Goal: Information Seeking & Learning: Find contact information

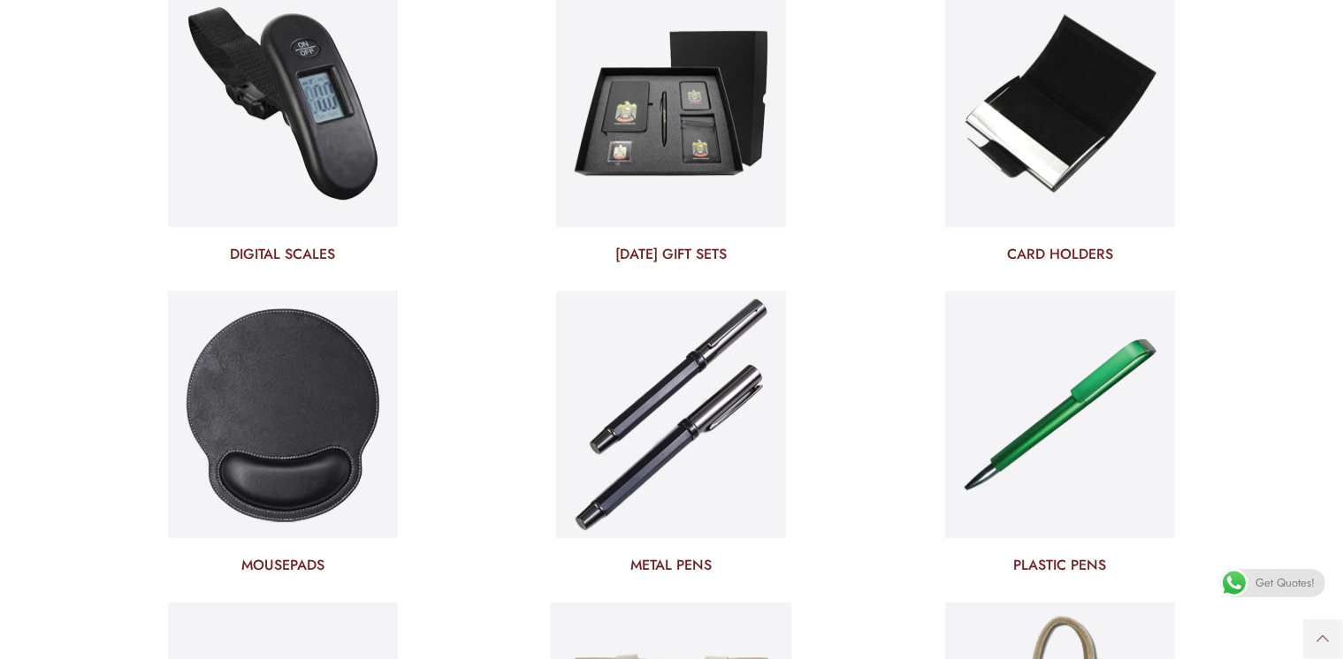
scroll to position [5802, 0]
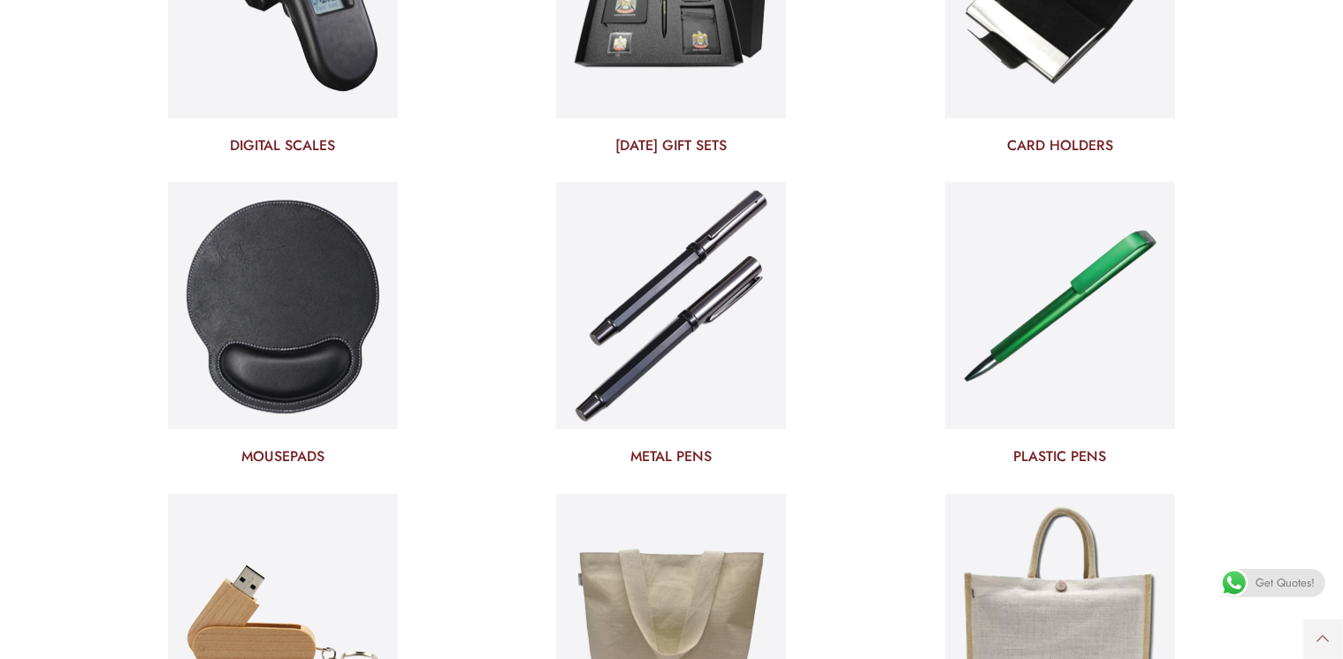
click at [690, 457] on h3 "METAL PENS" at bounding box center [672, 456] width 362 height 19
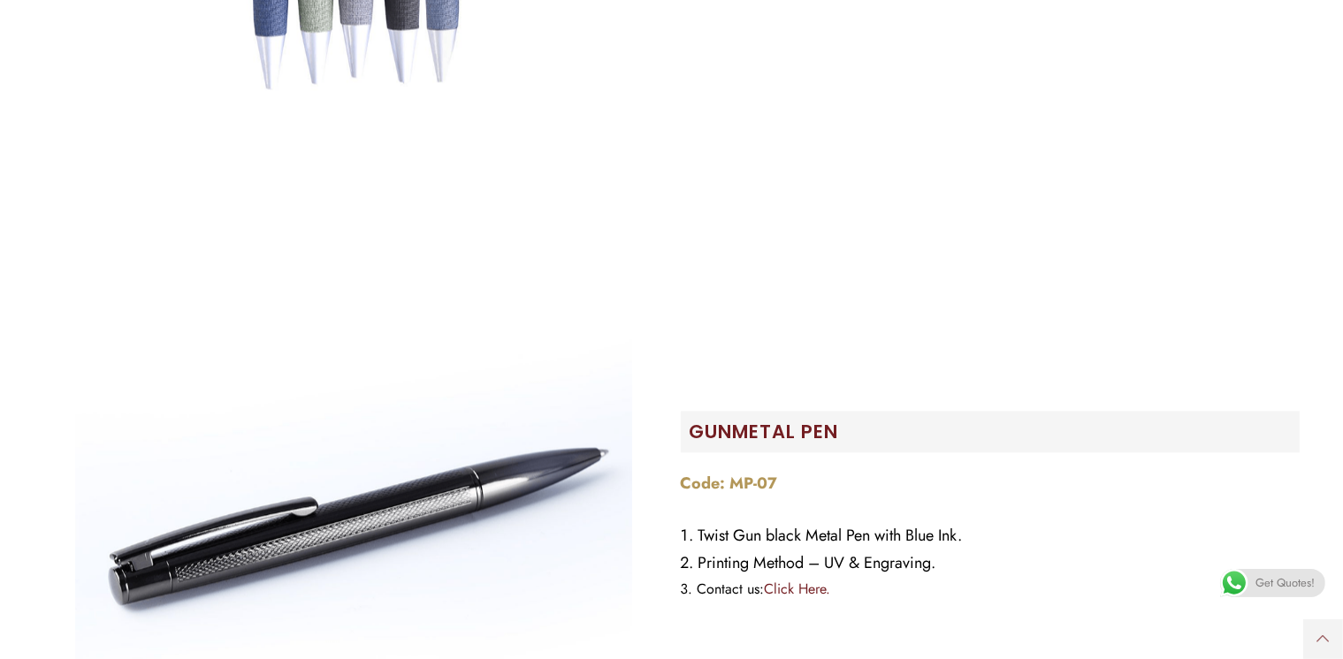
scroll to position [4331, 0]
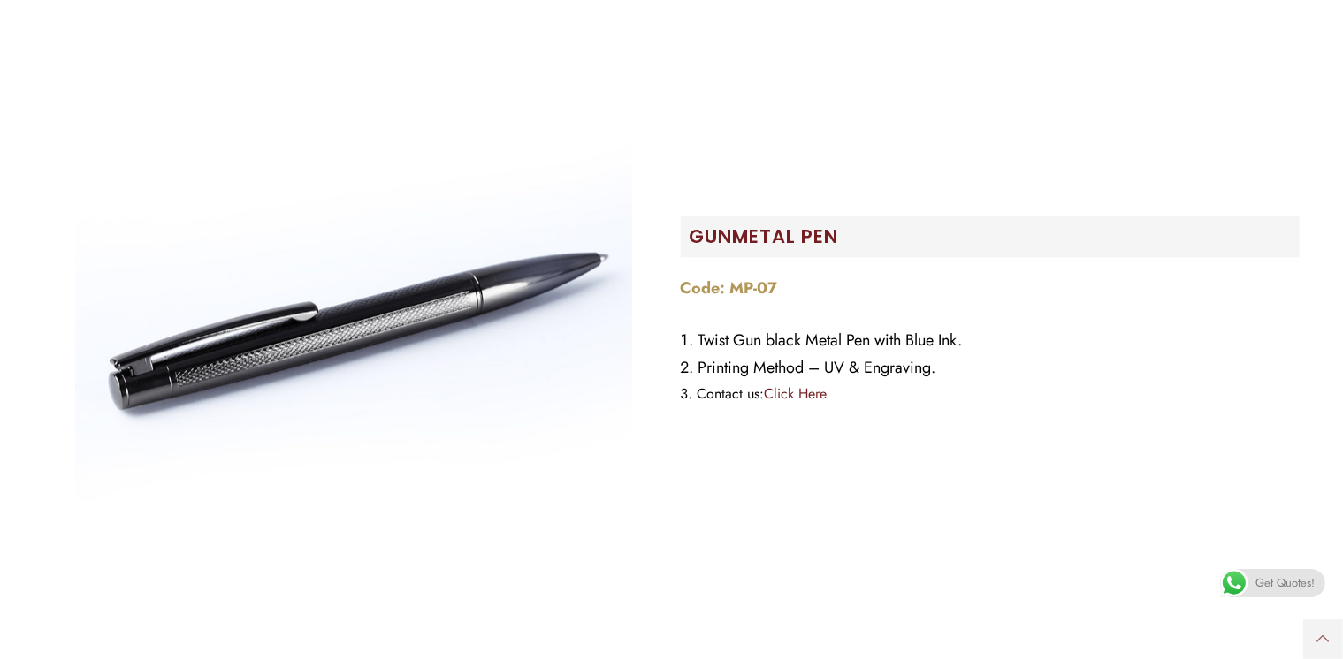
click at [412, 320] on img "Image Carousel" at bounding box center [353, 315] width 619 height 619
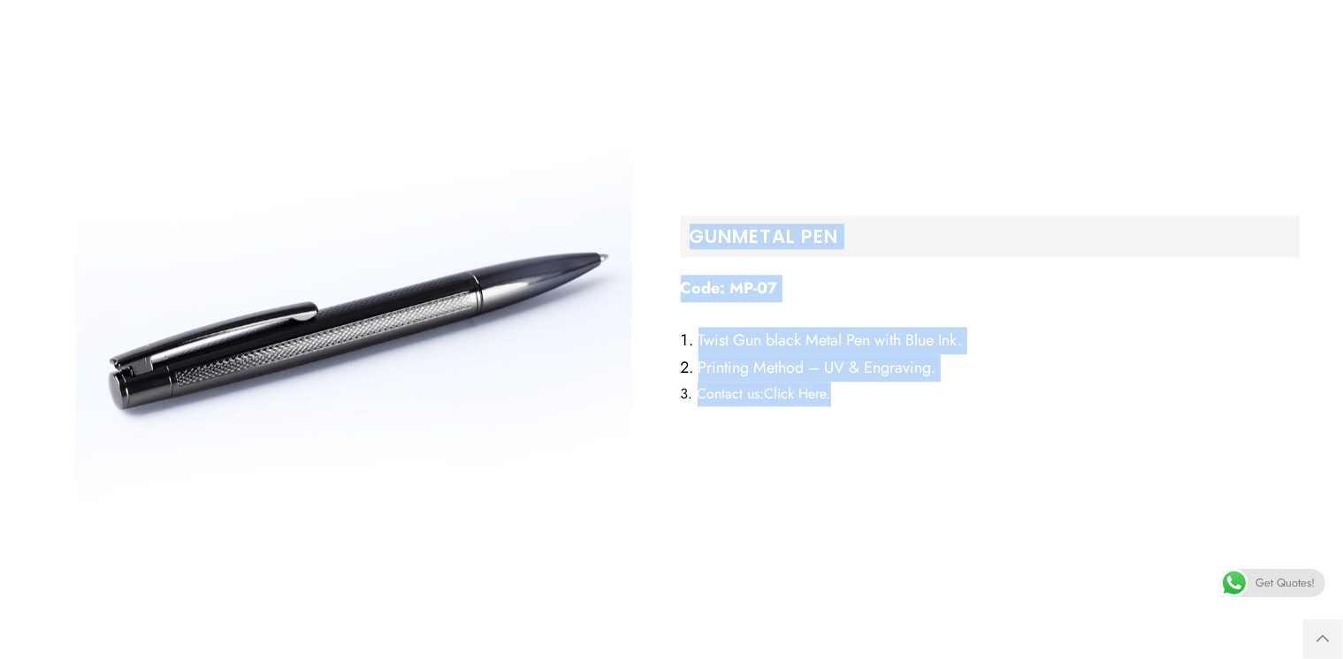
drag, startPoint x: 690, startPoint y: 234, endPoint x: 878, endPoint y: 399, distance: 249.3
click at [878, 399] on div "Gunmetal Pen Code: MP-07 Twist Gun black Metal Pen with Blue Ink. Printing Meth…" at bounding box center [990, 315] width 636 height 636
copy div "Gunmetal Pen Code: MP-07 Twist Gun black Metal Pen with Blue Ink. Printing Meth…"
click at [810, 397] on link "Click Here." at bounding box center [798, 394] width 66 height 20
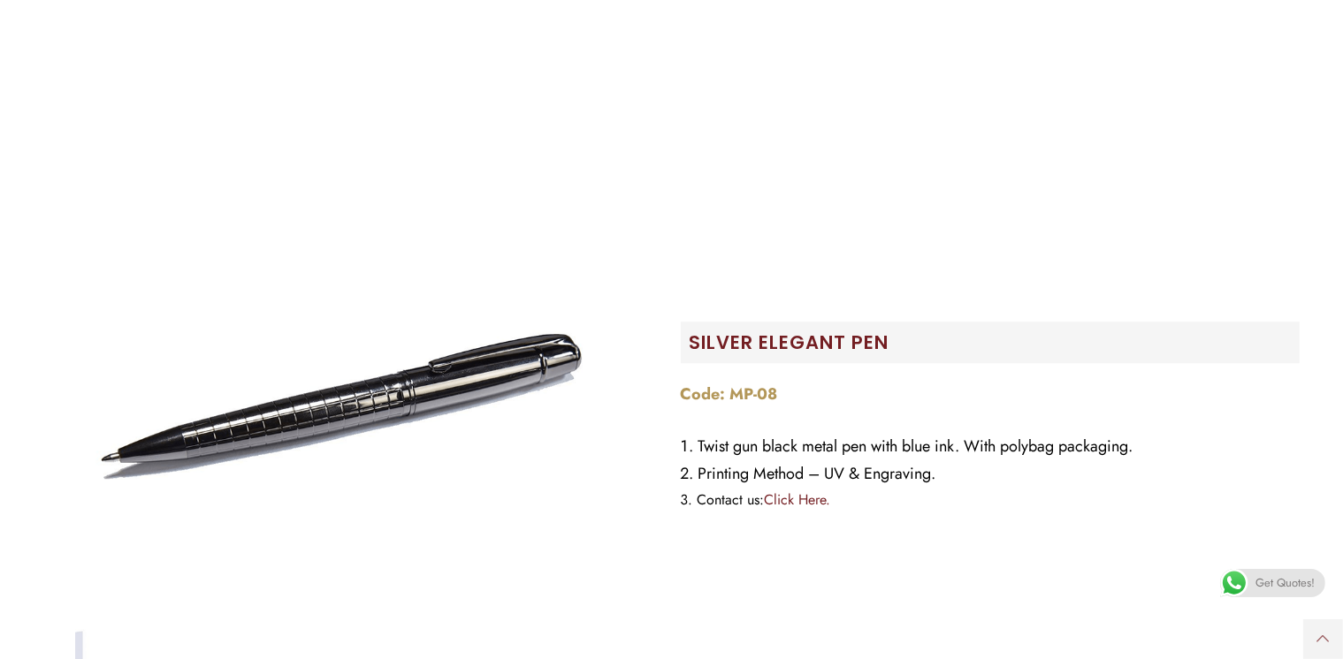
scroll to position [5039, 0]
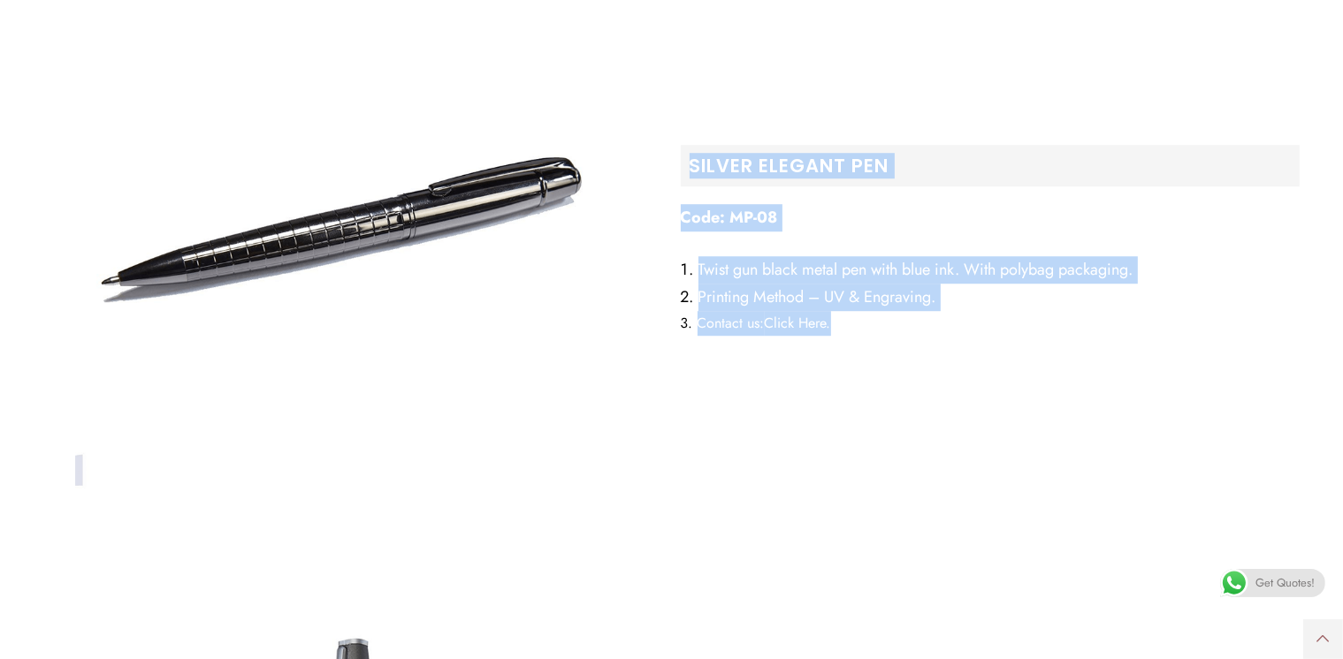
drag, startPoint x: 689, startPoint y: 156, endPoint x: 831, endPoint y: 343, distance: 234.6
click at [845, 338] on div "Silver Elegant Pen Code: MP-08 Twist gun black metal pen with blue ink. With po…" at bounding box center [990, 245] width 636 height 636
copy div "Silver Elegant Pen Code: MP-08 Twist gun black metal pen with blue ink. With po…"
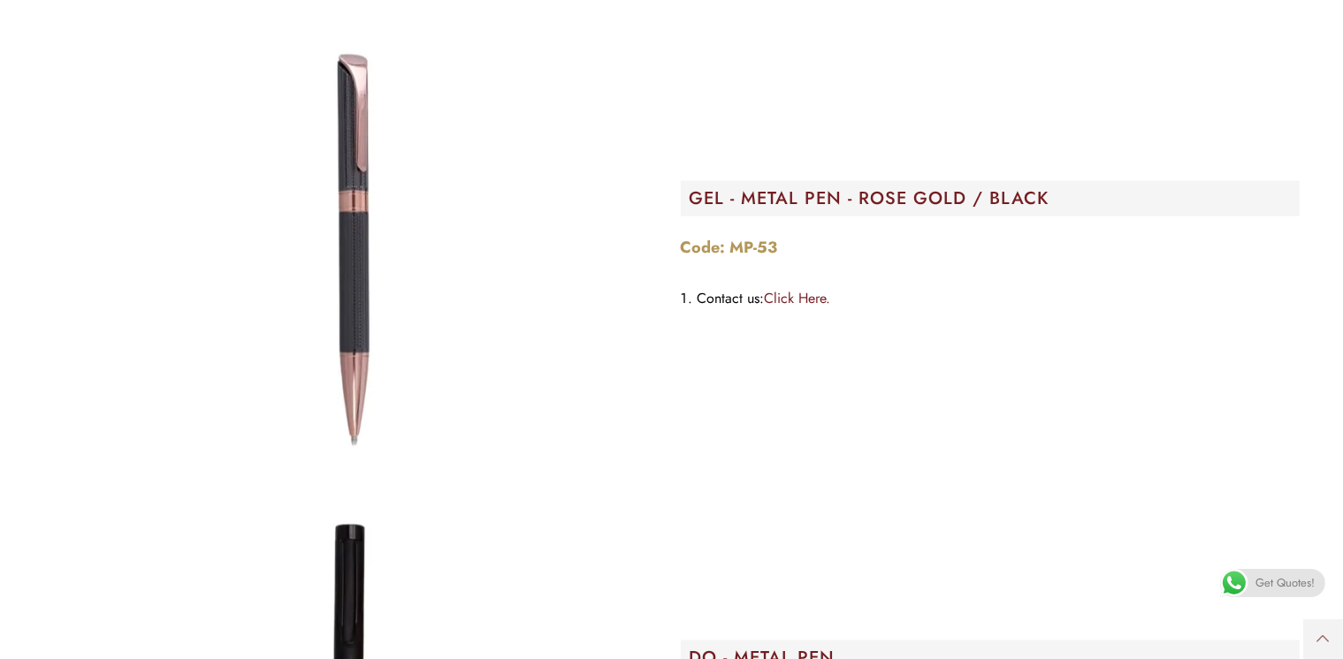
scroll to position [29525, 0]
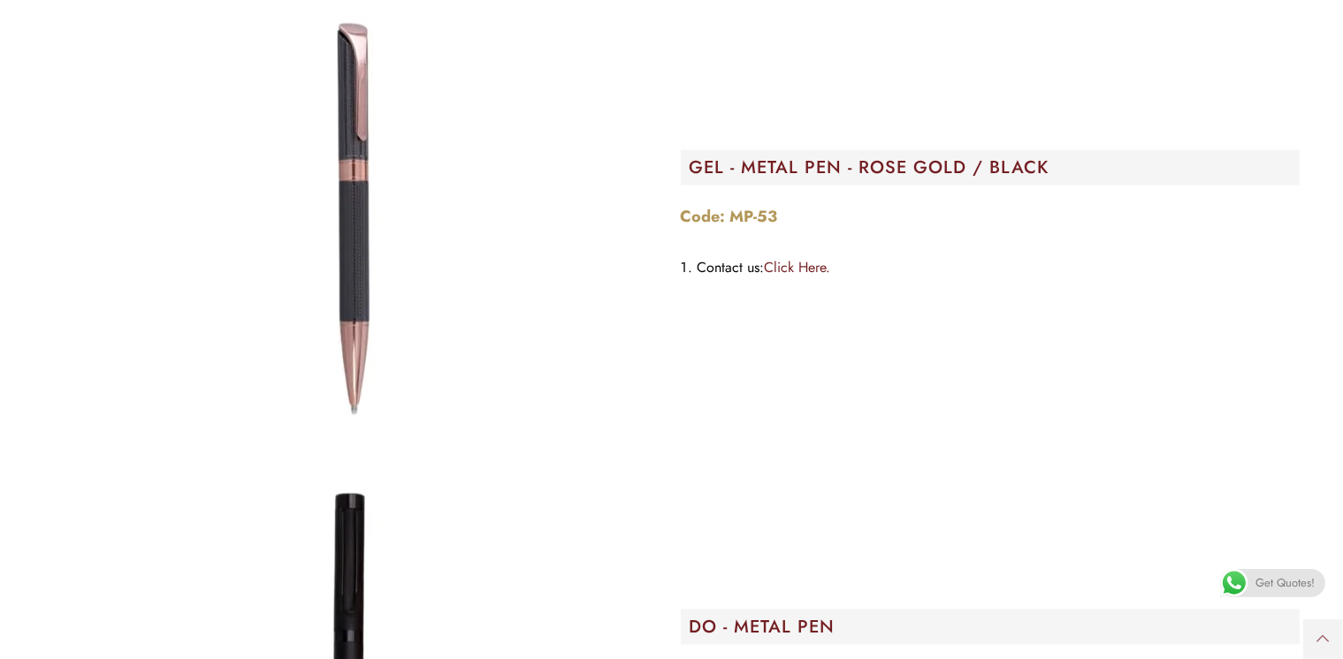
click at [357, 253] on img at bounding box center [354, 220] width 442 height 442
click at [371, 284] on img at bounding box center [354, 220] width 442 height 442
click at [339, 211] on img at bounding box center [354, 220] width 442 height 442
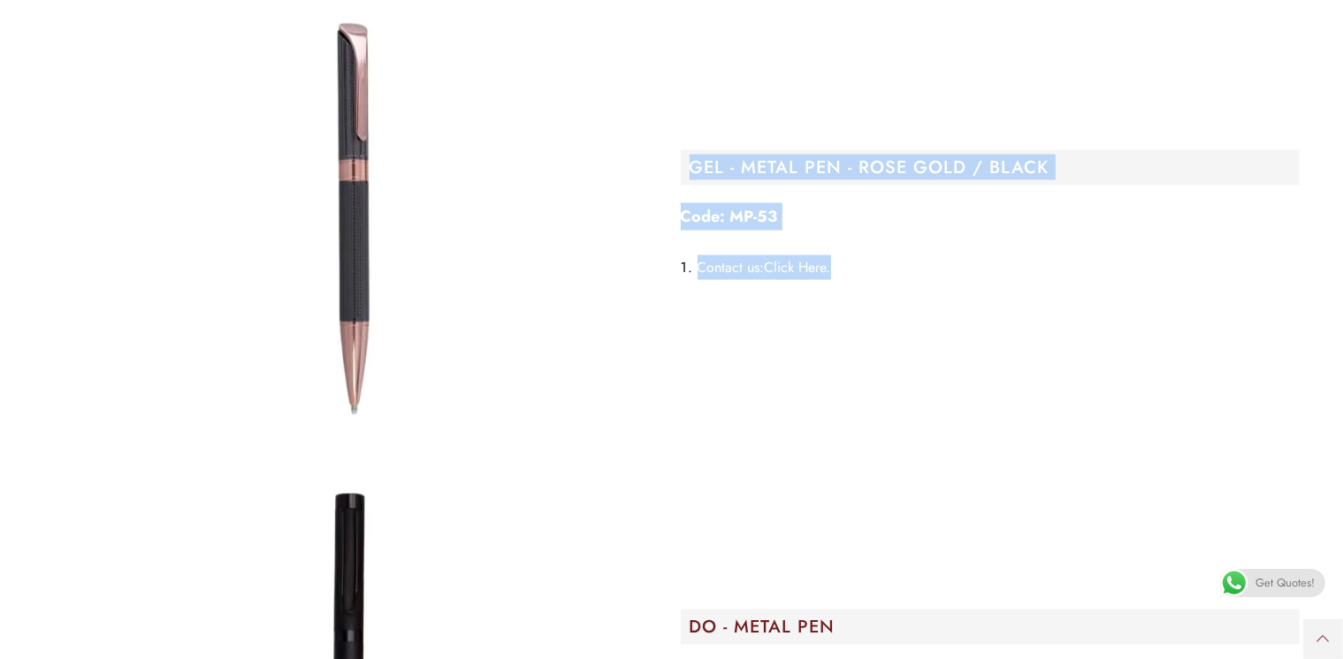
drag, startPoint x: 687, startPoint y: 163, endPoint x: 838, endPoint y: 279, distance: 191.0
click at [838, 279] on div "GEL - METAL PEN - ROSE GOLD / BLACK Code: MP-53 Contact us: Click Here." at bounding box center [990, 220] width 636 height 460
copy div "GEL - METAL PEN - ROSE GOLD / BLACK Code: MP-53 Contact us: Click Here."
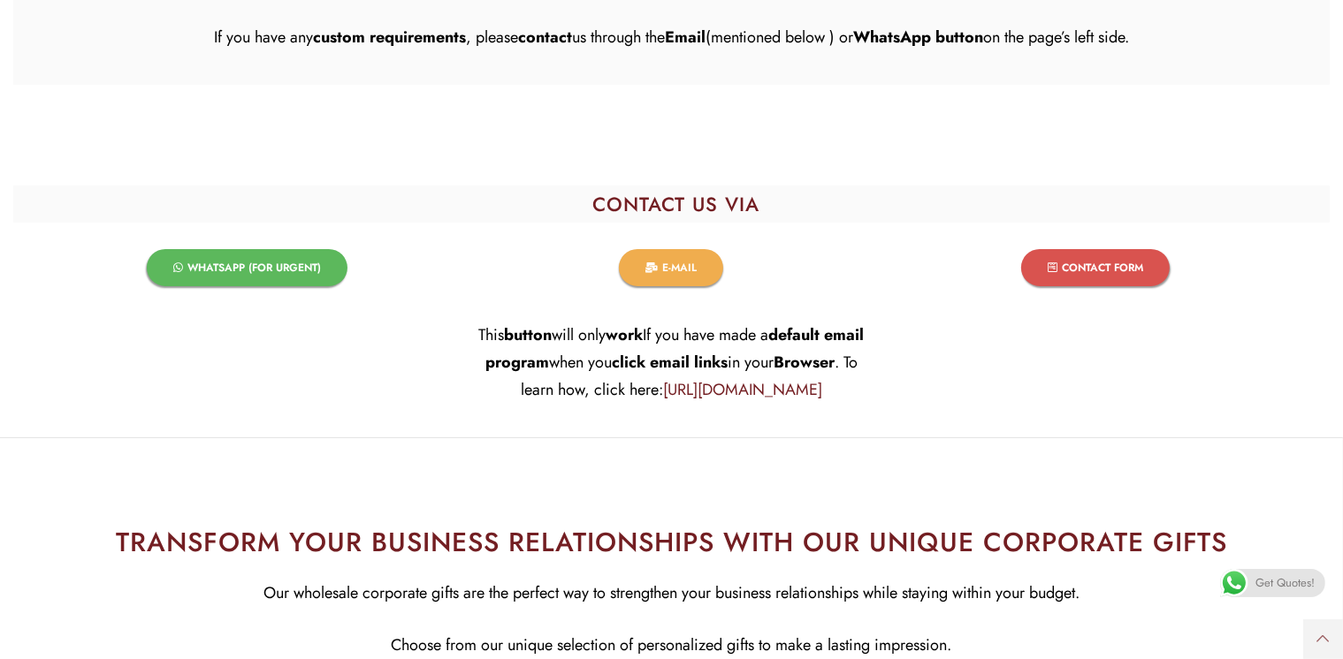
scroll to position [33768, 0]
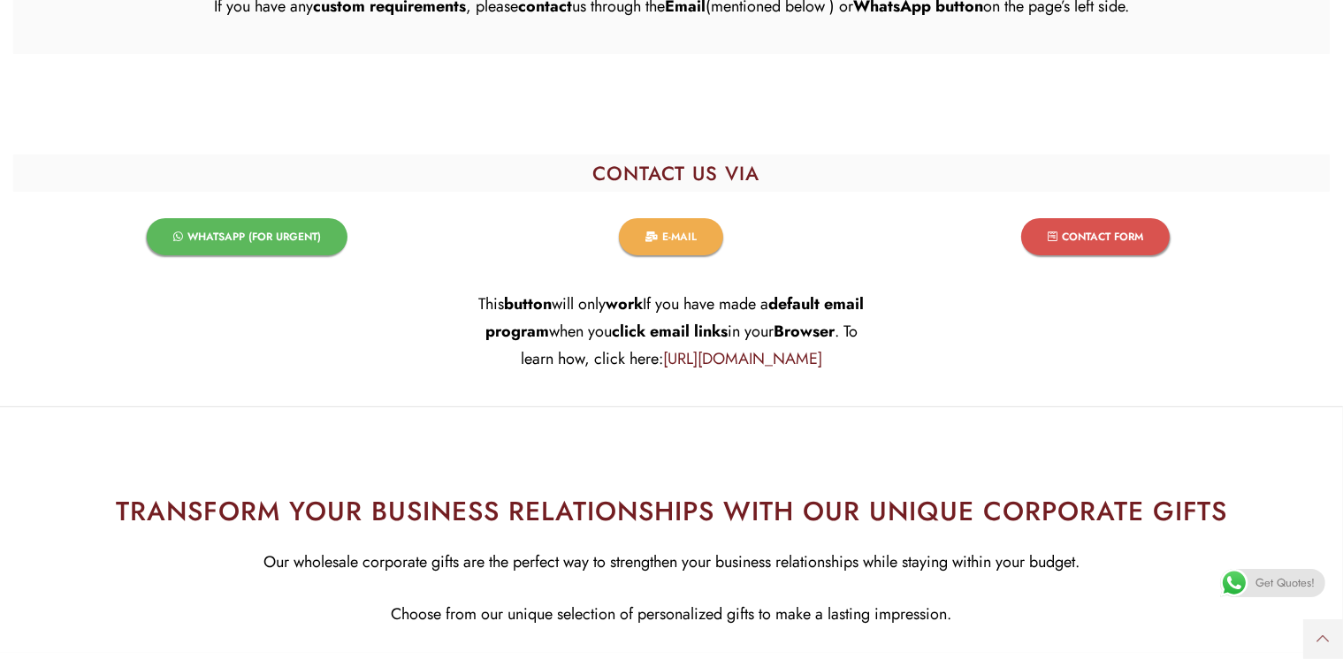
click at [191, 249] on link "WHATSAPP (FOR URGENT)​" at bounding box center [247, 236] width 201 height 37
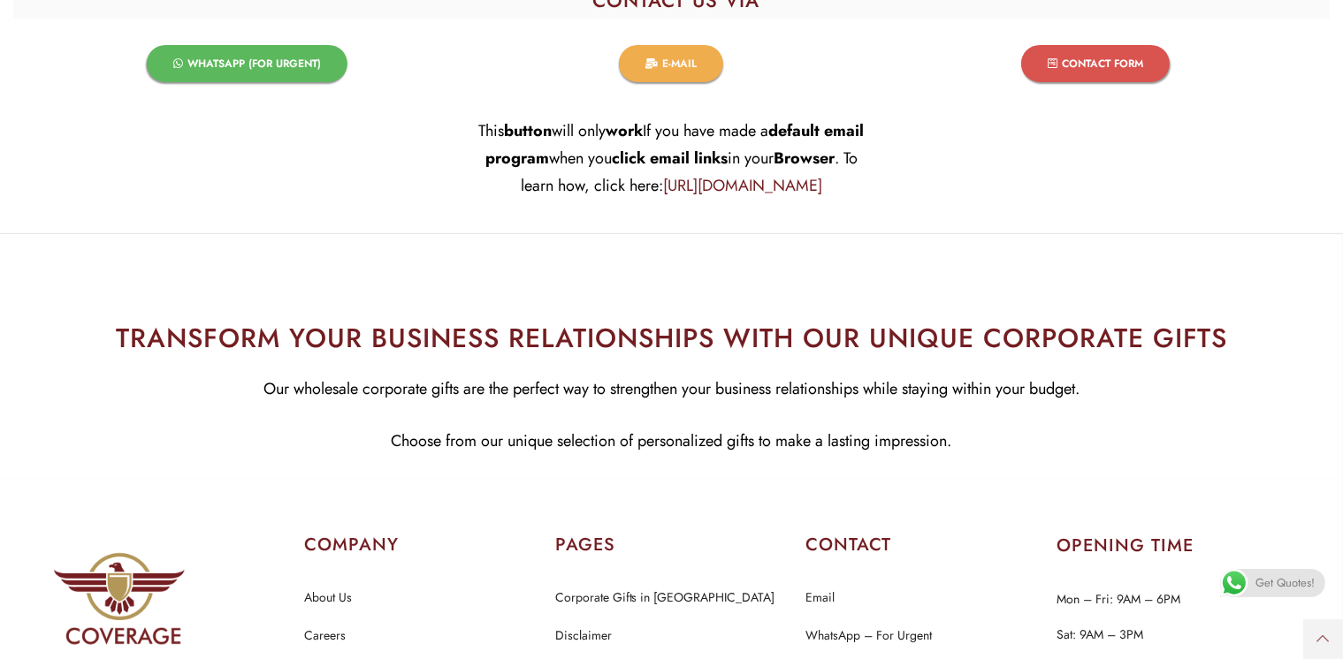
scroll to position [34200, 0]
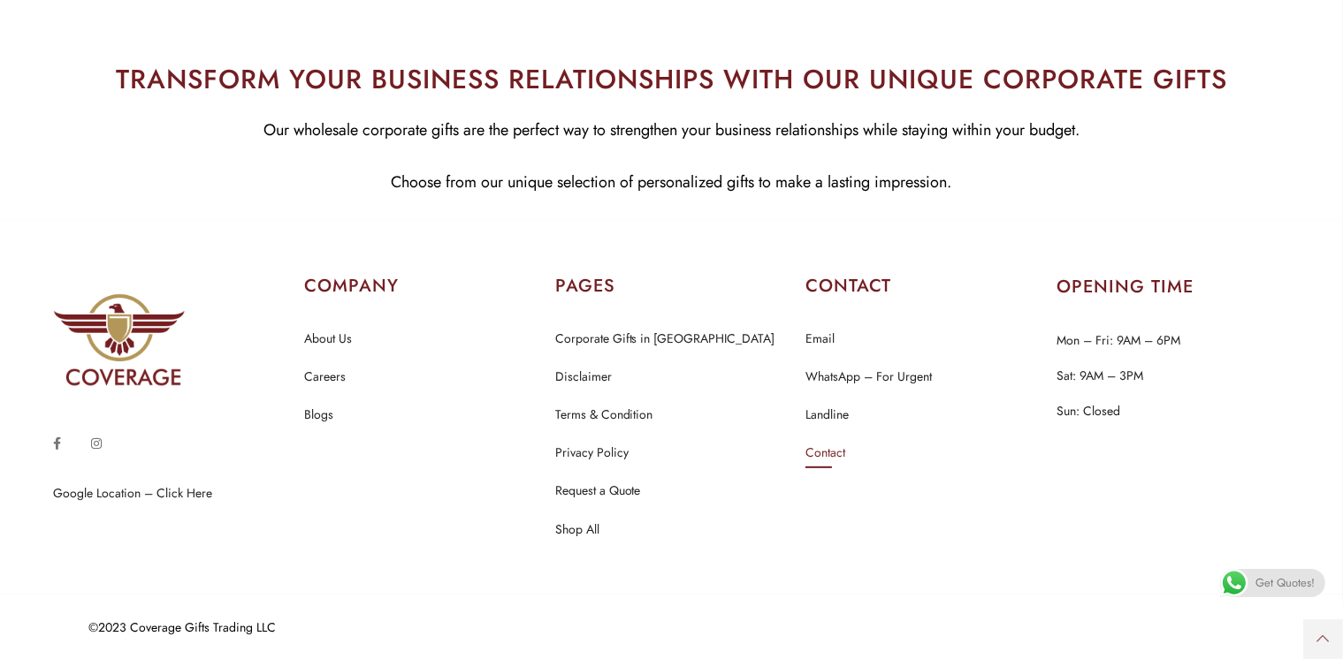
click at [827, 453] on link "Contact" at bounding box center [825, 453] width 40 height 23
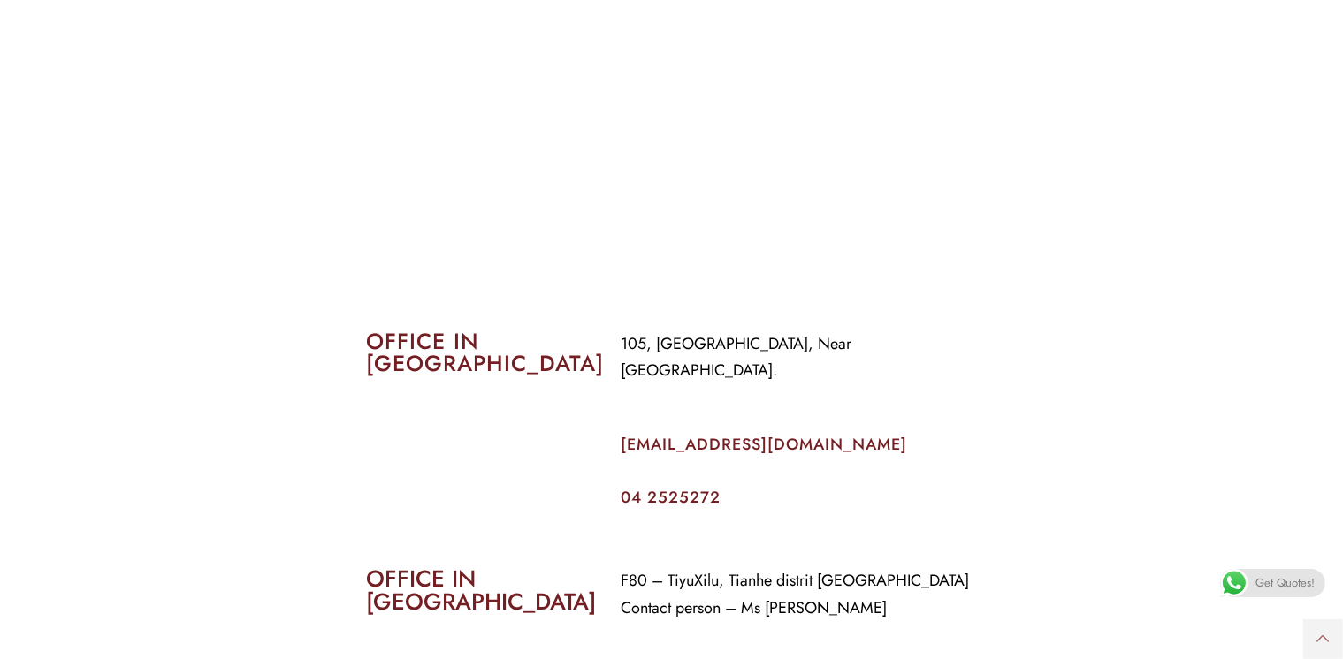
scroll to position [796, 0]
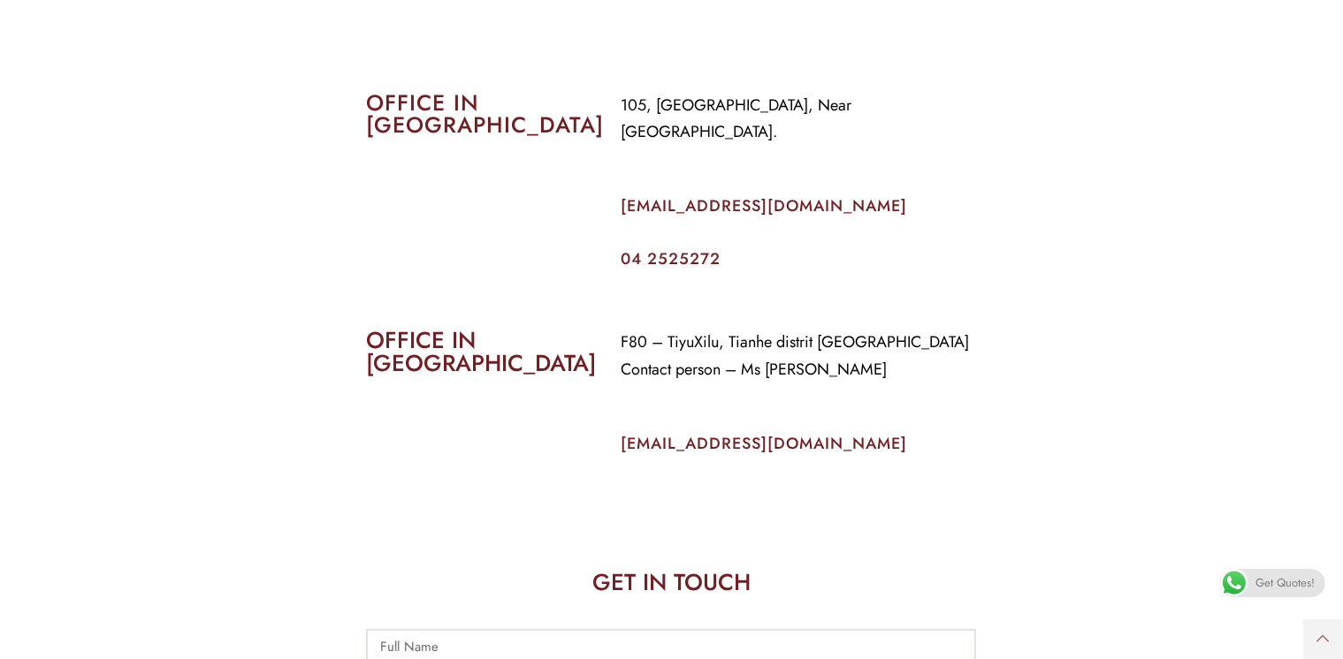
drag, startPoint x: 799, startPoint y: 186, endPoint x: 626, endPoint y: 171, distance: 173.9
click at [626, 170] on e-page-transition at bounding box center [671, 329] width 1343 height 659
drag, startPoint x: 849, startPoint y: 187, endPoint x: 613, endPoint y: 202, distance: 236.6
click at [613, 202] on div "105, Al Faraidooni Building, Near Al Jadeed Bakery. info@coverageuae.com 04 252…" at bounding box center [798, 180] width 382 height 202
copy link "info@coverageuae.com"
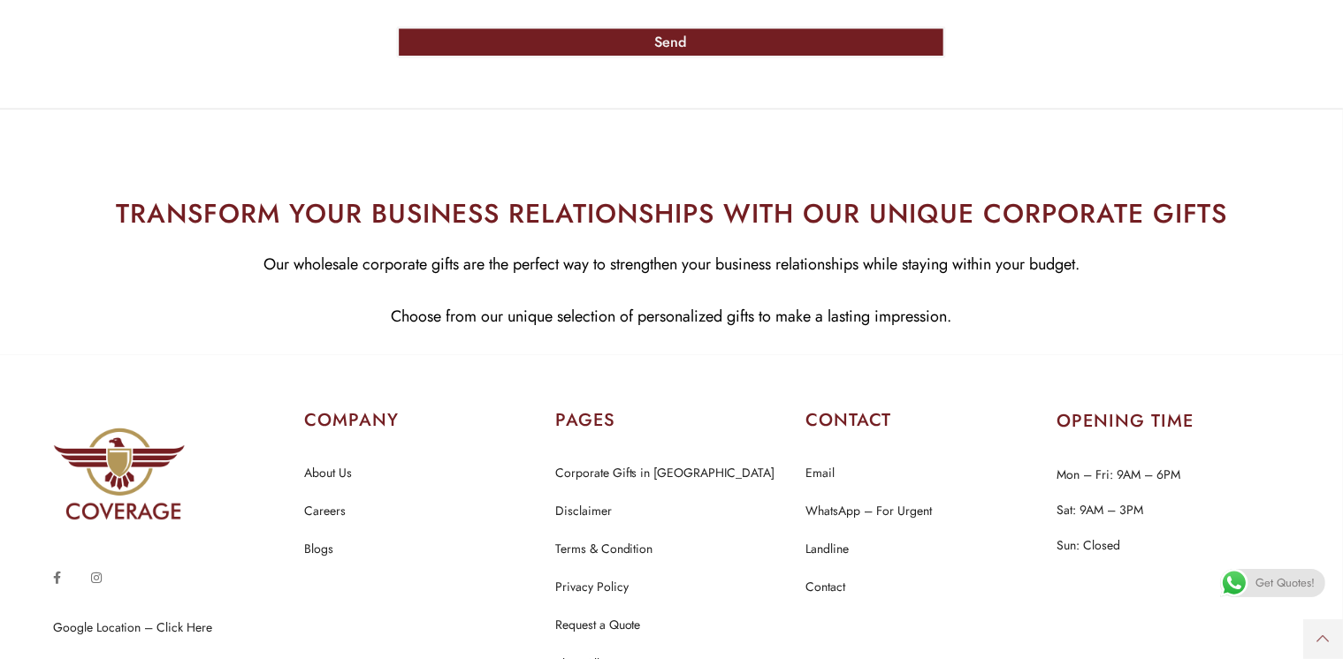
scroll to position [1962, 0]
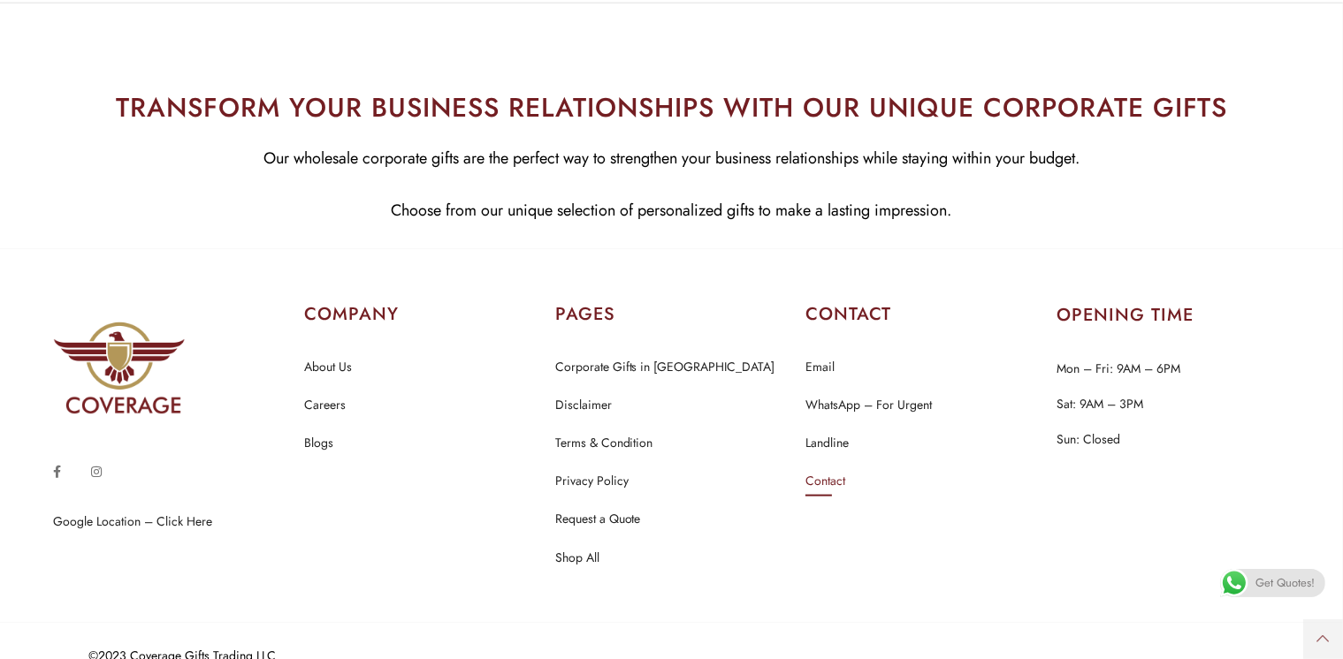
click at [828, 470] on link "Contact" at bounding box center [825, 481] width 40 height 23
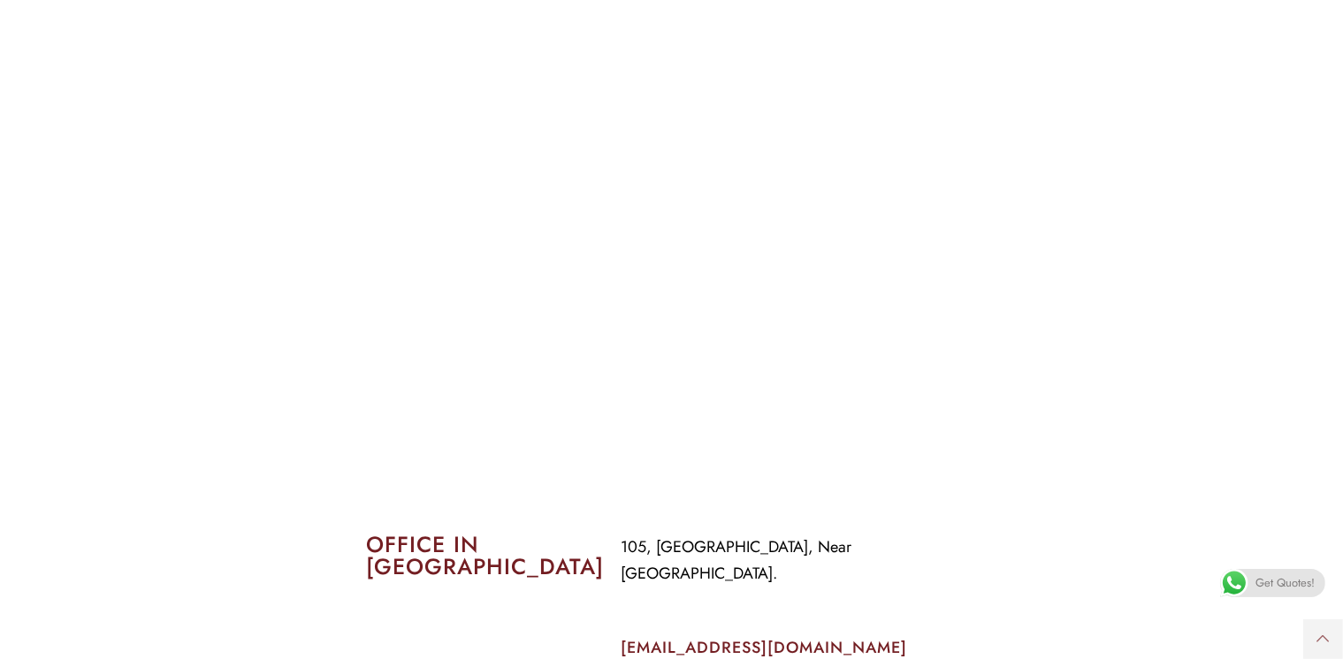
scroll to position [707, 0]
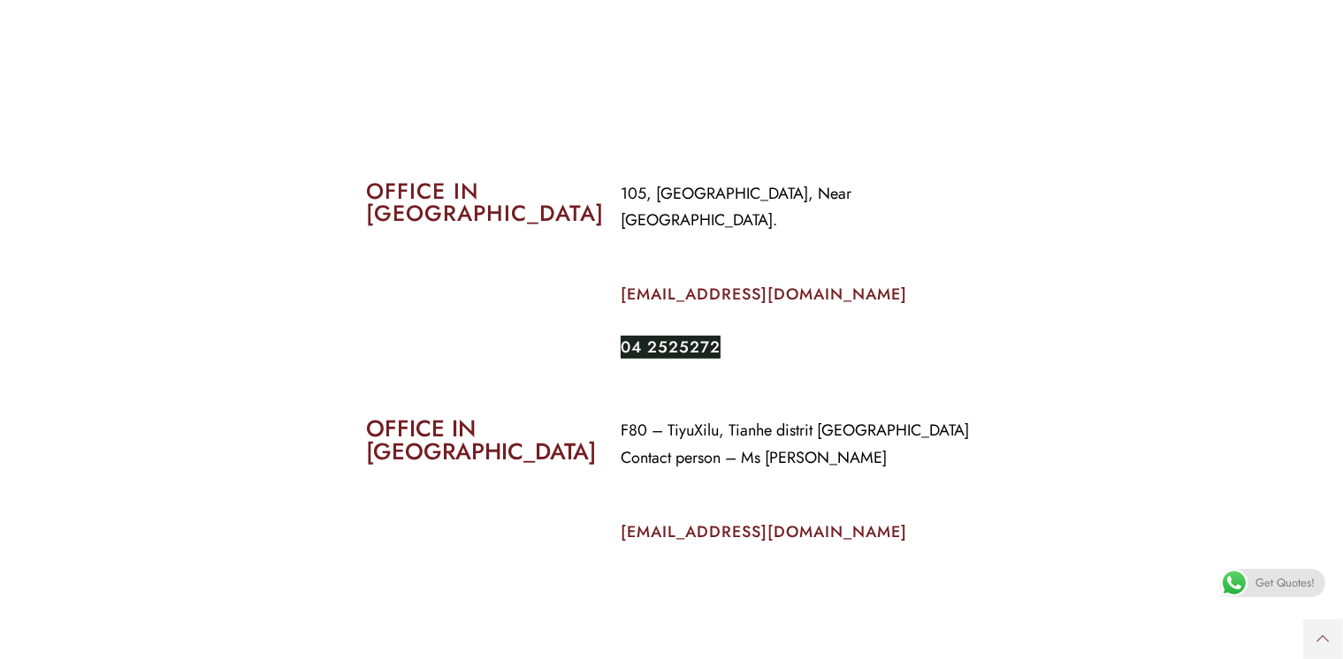
drag, startPoint x: 619, startPoint y: 323, endPoint x: 726, endPoint y: 331, distance: 107.3
click at [746, 309] on div "105, [GEOGRAPHIC_DATA], Near [GEOGRAPHIC_DATA]. [EMAIL_ADDRESS][DOMAIN_NAME] 04…" at bounding box center [798, 268] width 382 height 202
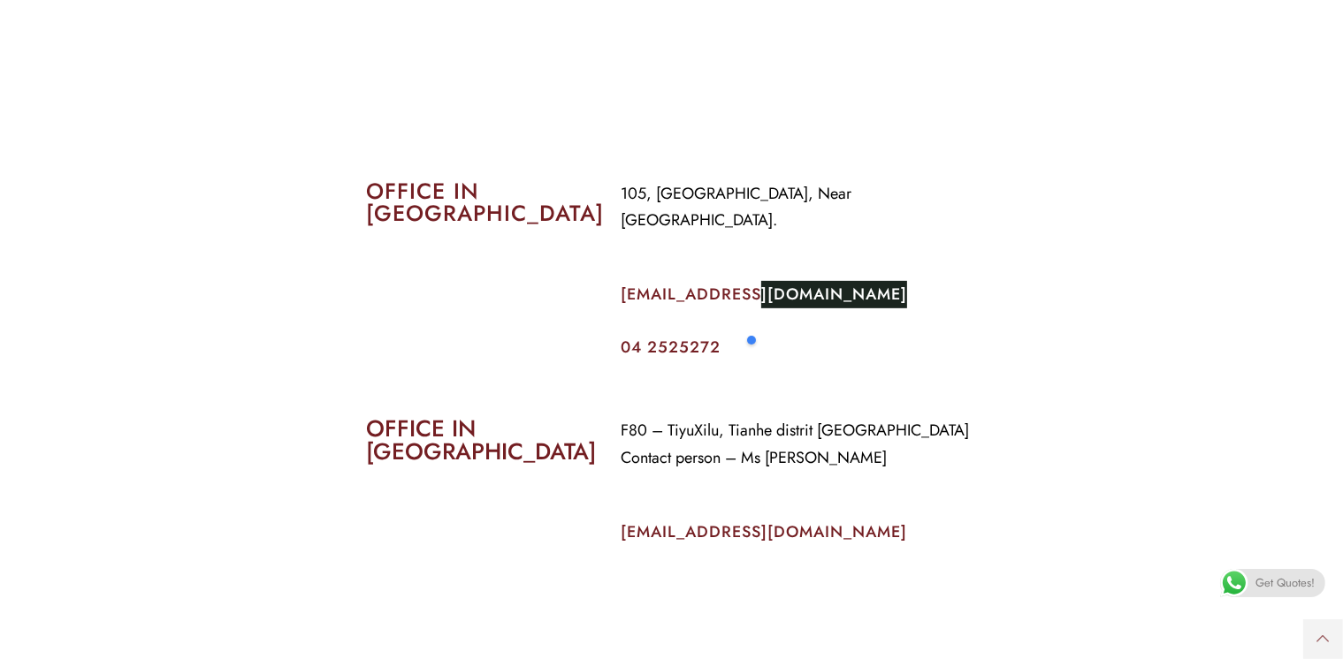
click at [696, 521] on link "[EMAIL_ADDRESS][DOMAIN_NAME]" at bounding box center [764, 532] width 286 height 23
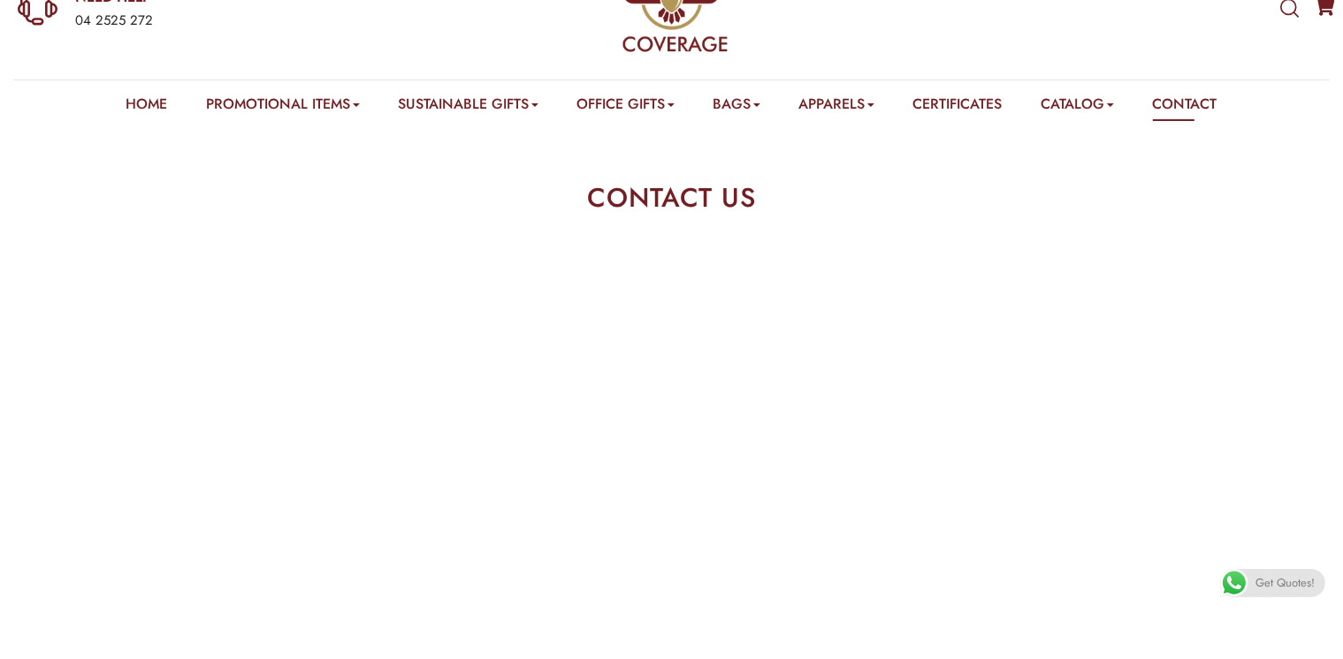
scroll to position [0, 0]
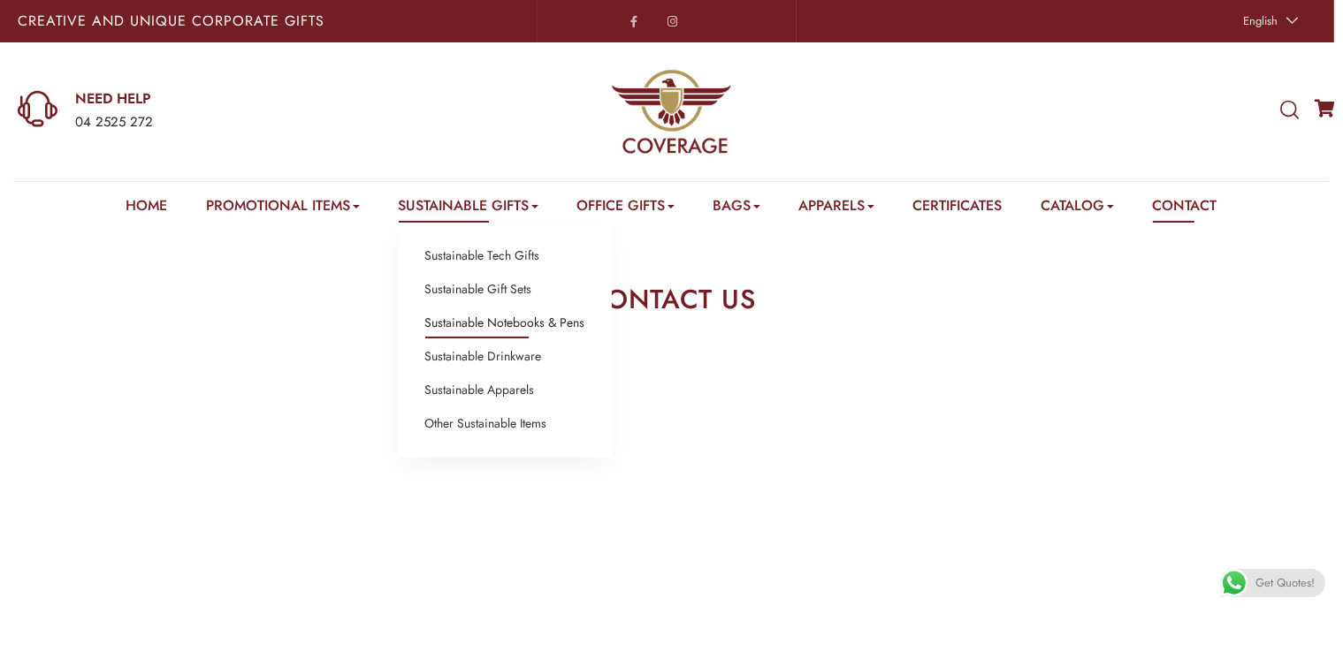
click at [476, 323] on link "Sustainable Notebooks & Pens" at bounding box center [505, 323] width 160 height 23
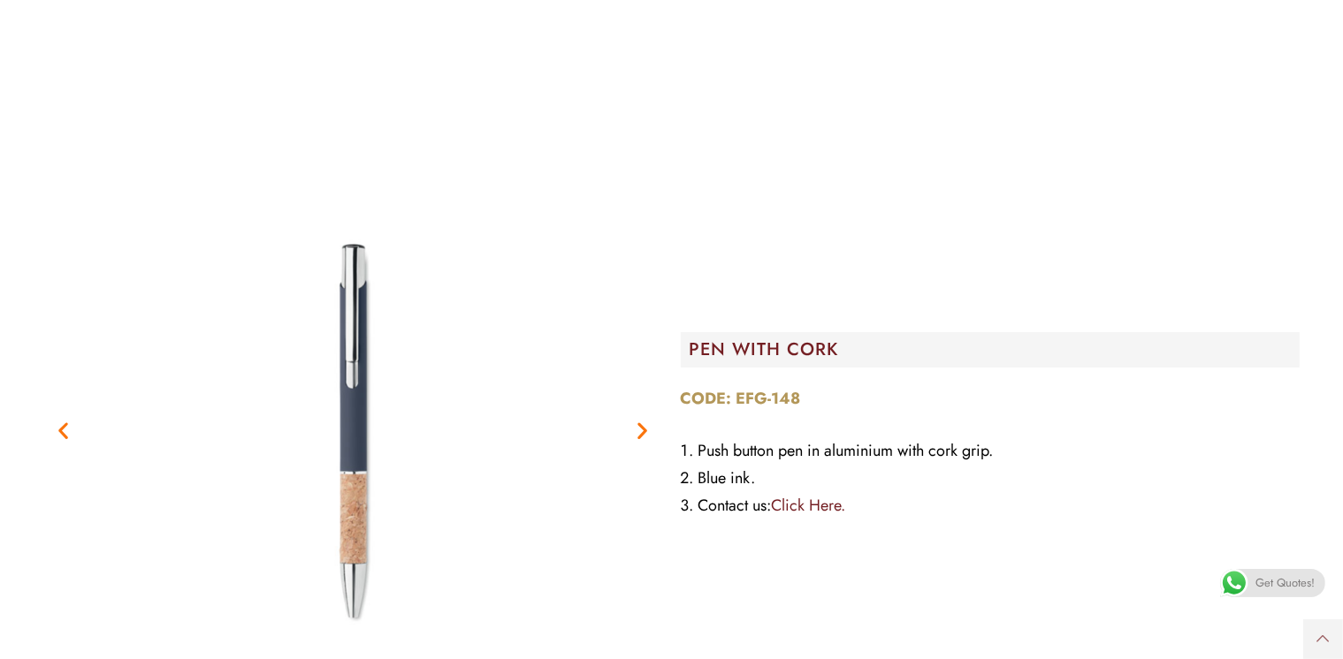
scroll to position [6630, 0]
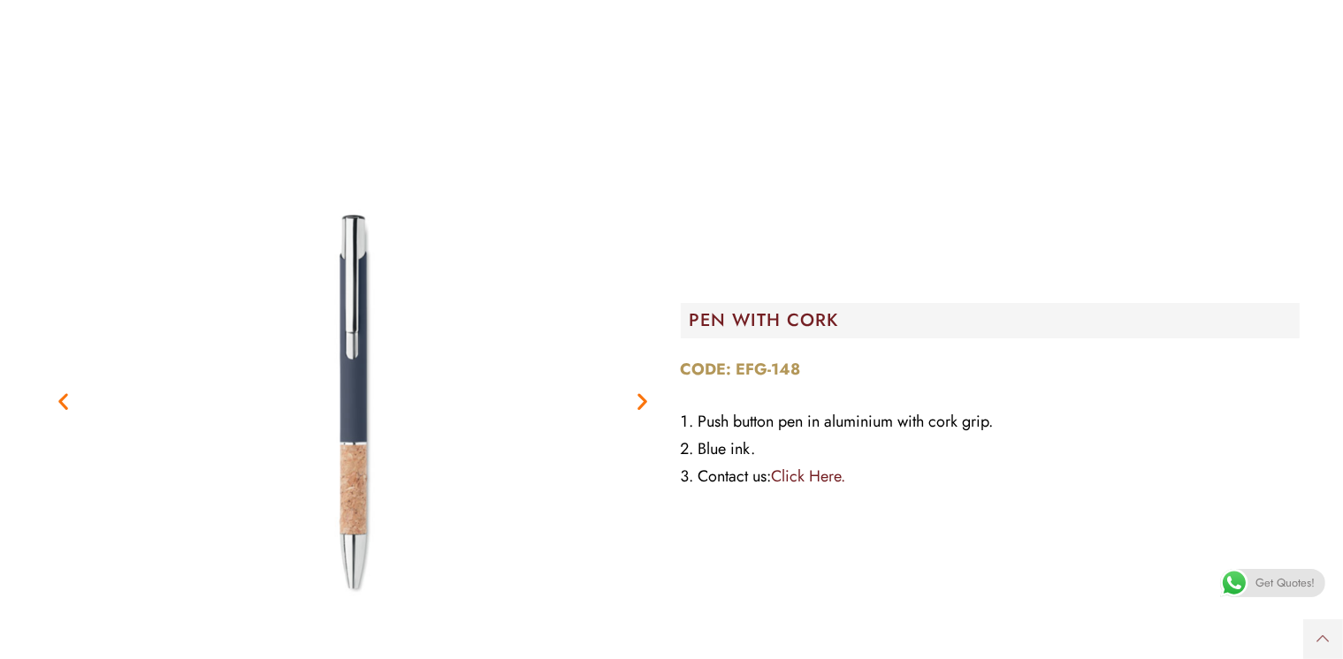
click at [774, 324] on h2 "PEN WITH CORK" at bounding box center [995, 321] width 610 height 18
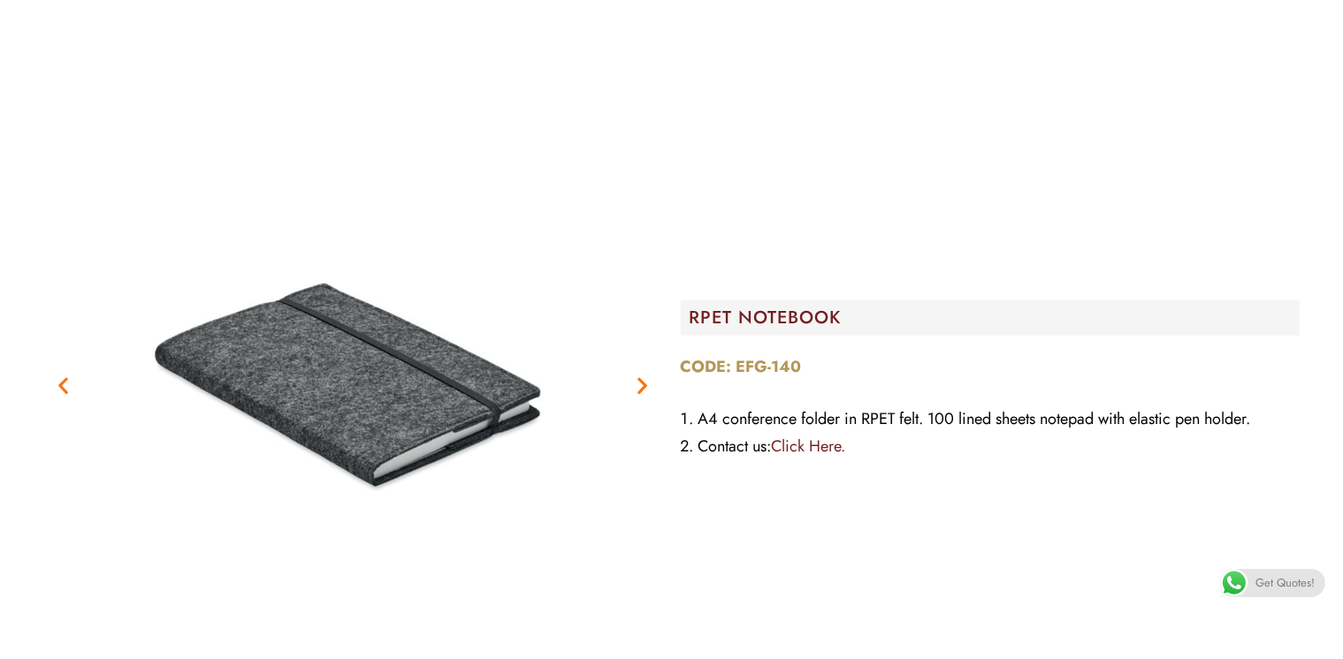
scroll to position [0, 0]
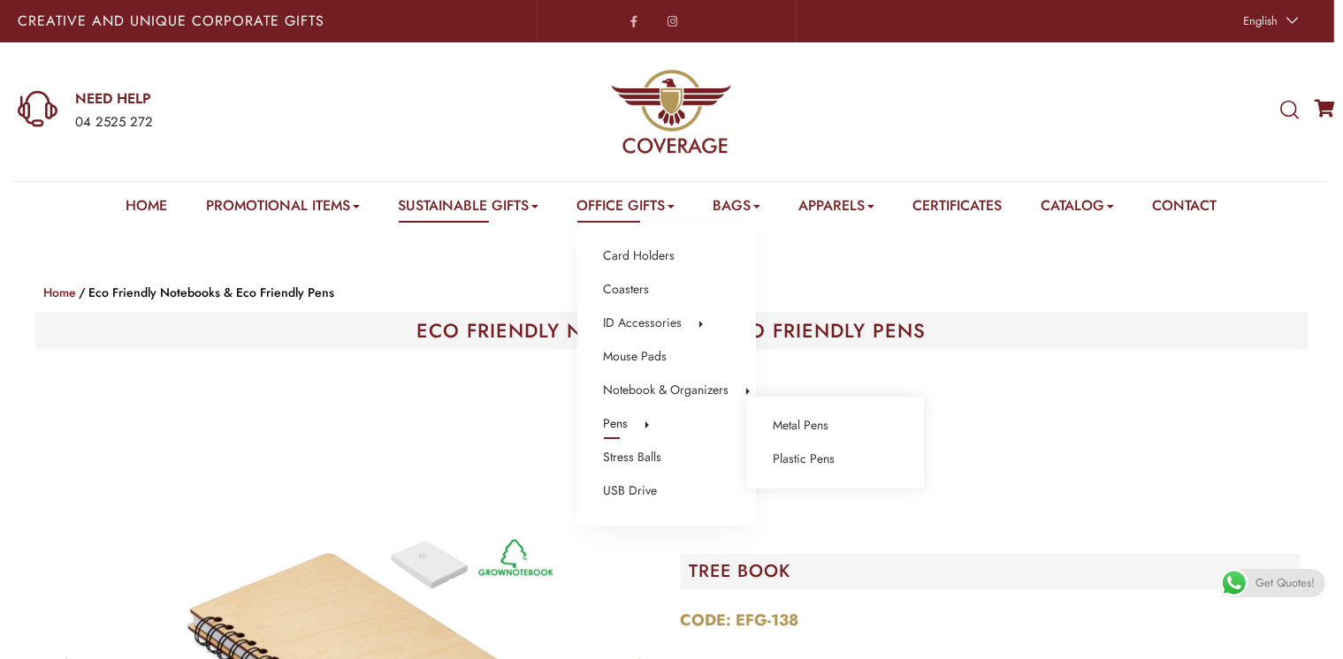
click at [609, 422] on link "Pens" at bounding box center [616, 424] width 25 height 23
click at [803, 428] on link "Metal Pens" at bounding box center [801, 426] width 56 height 23
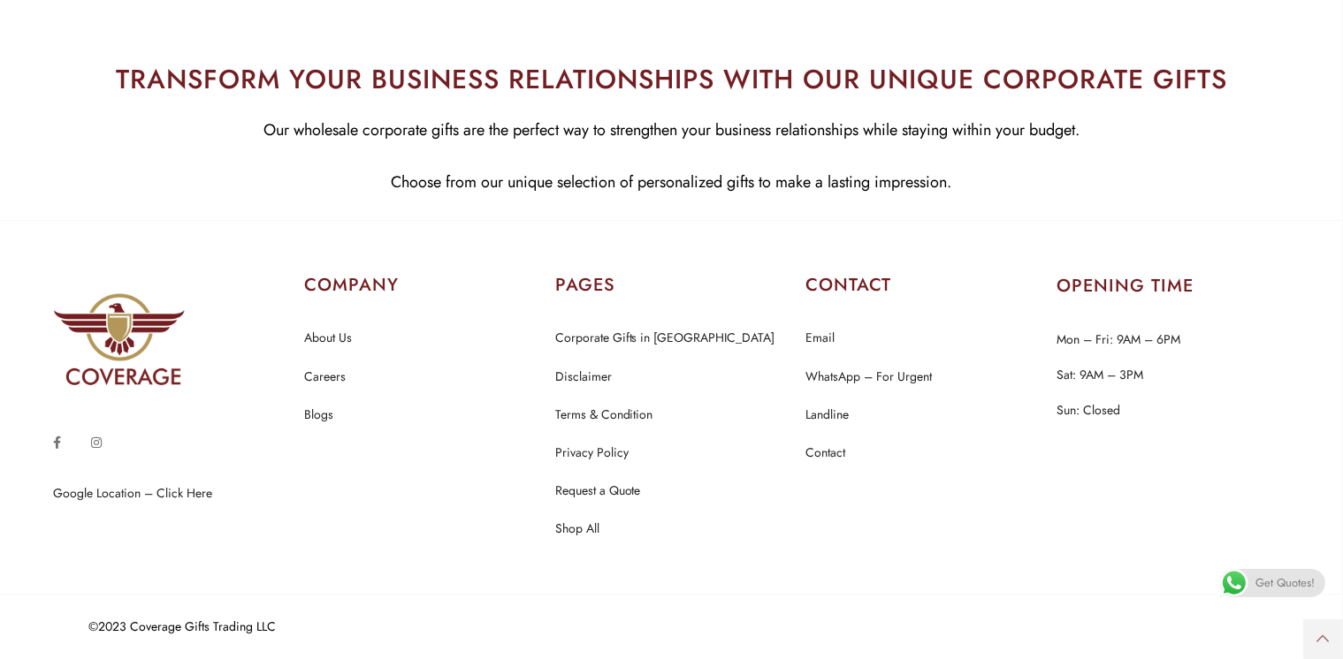
scroll to position [33945, 0]
